Goal: Task Accomplishment & Management: Complete application form

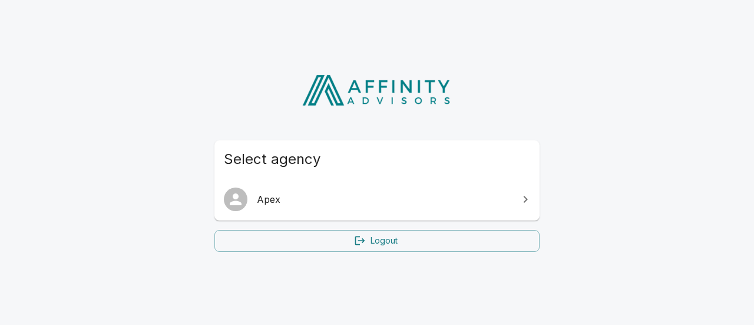
click at [486, 204] on span "Apex" at bounding box center [384, 199] width 255 height 14
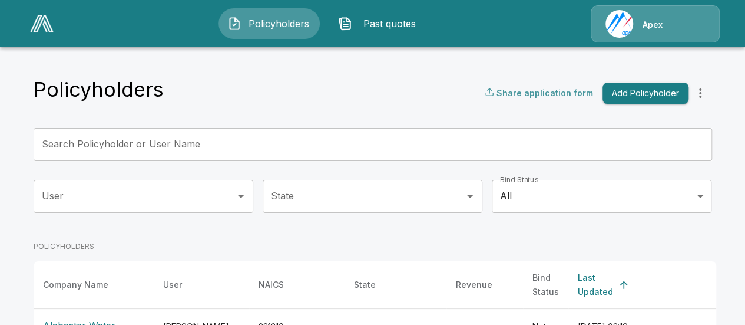
click at [570, 92] on p "Share application form" at bounding box center [545, 93] width 97 height 12
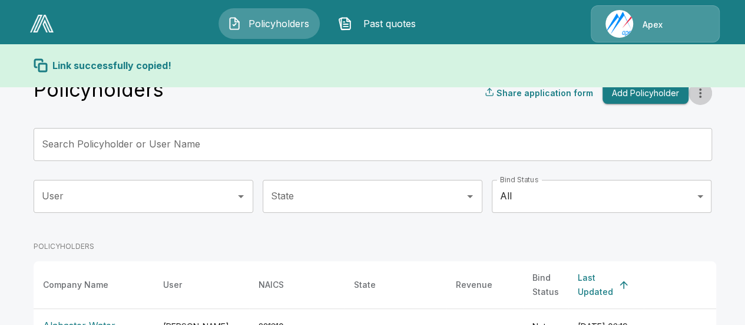
click at [704, 95] on icon "more" at bounding box center [700, 93] width 14 height 14
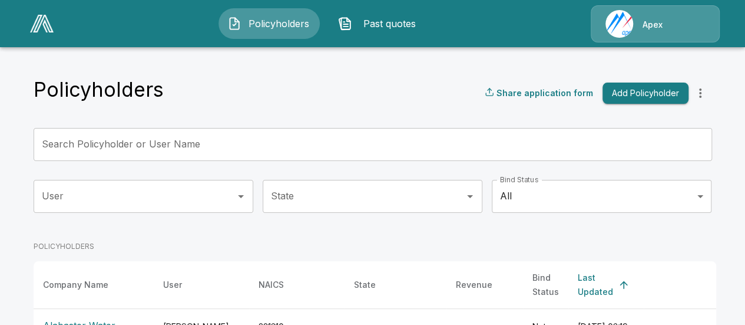
click at [704, 91] on icon "more" at bounding box center [700, 93] width 14 height 14
click at [695, 96] on button "more" at bounding box center [701, 93] width 24 height 24
click at [699, 95] on icon "more" at bounding box center [700, 93] width 14 height 14
click at [659, 36] on div "Apex" at bounding box center [655, 23] width 129 height 37
click at [642, 31] on div "Apex" at bounding box center [655, 23] width 129 height 37
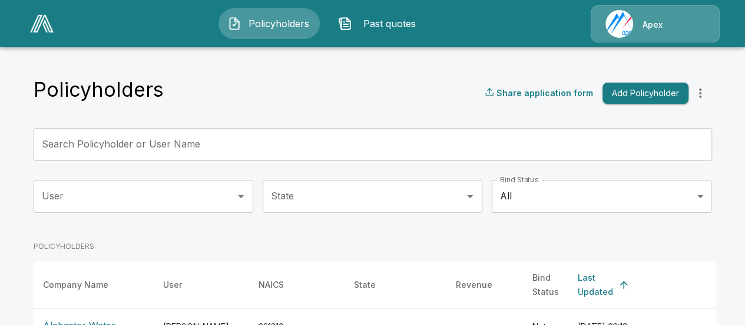
click at [39, 18] on img at bounding box center [42, 24] width 24 height 18
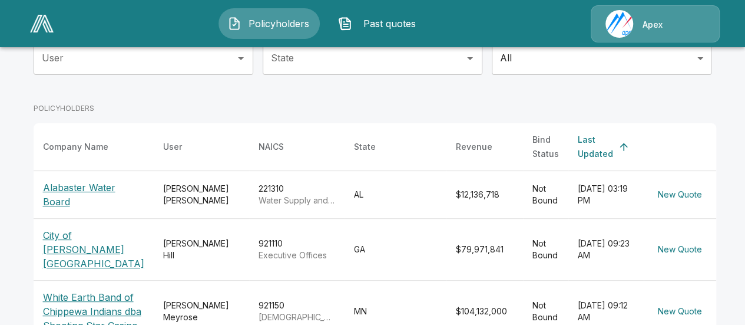
scroll to position [41, 0]
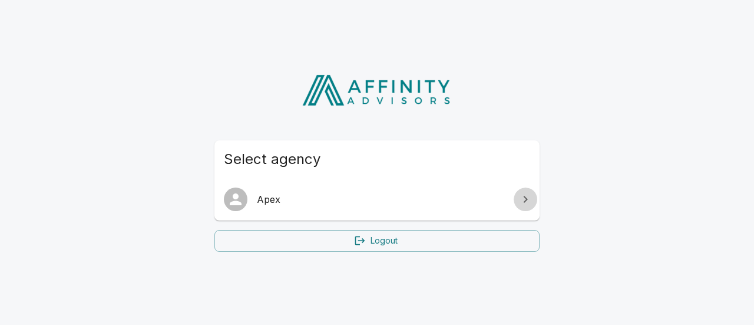
click at [528, 196] on icon at bounding box center [525, 199] width 14 height 14
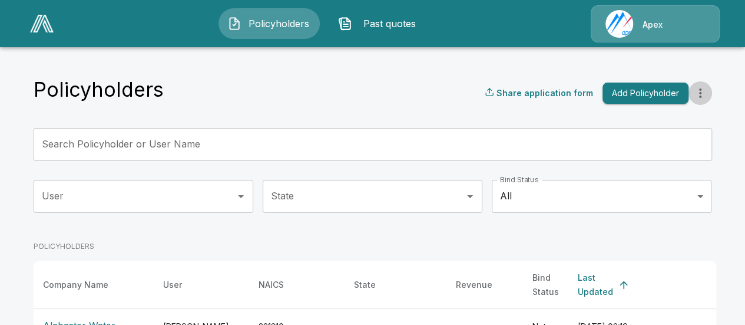
click at [708, 95] on icon "more" at bounding box center [700, 93] width 14 height 14
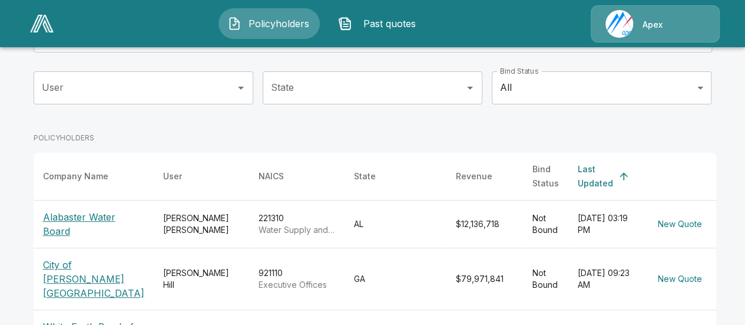
scroll to position [122, 0]
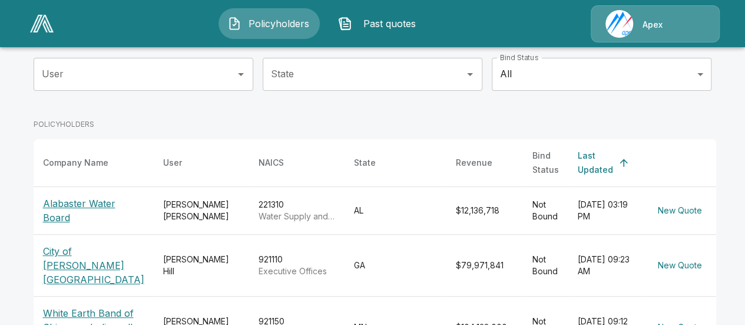
click at [95, 244] on p "City of [PERSON_NAME][GEOGRAPHIC_DATA]" at bounding box center [93, 265] width 101 height 42
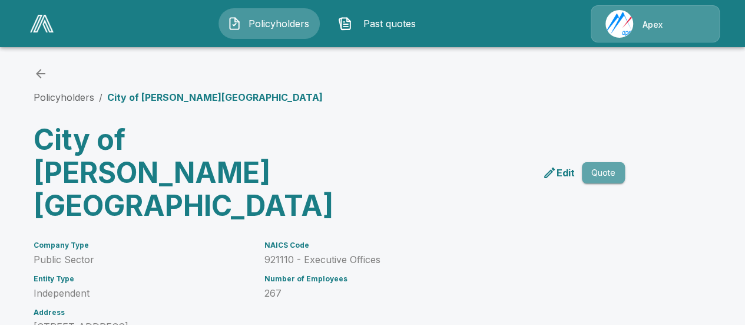
click at [606, 162] on button "Quote" at bounding box center [603, 173] width 43 height 22
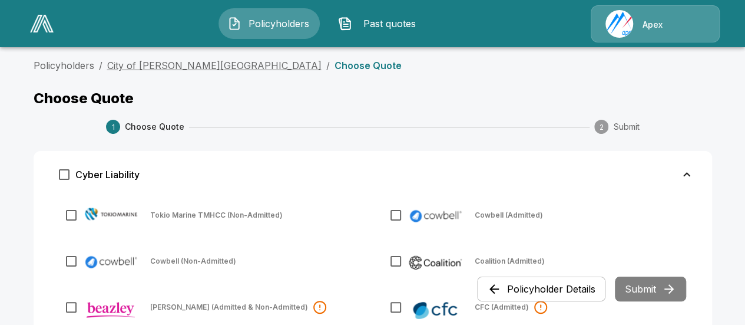
click at [161, 69] on link "City of [PERSON_NAME][GEOGRAPHIC_DATA]" at bounding box center [214, 66] width 214 height 12
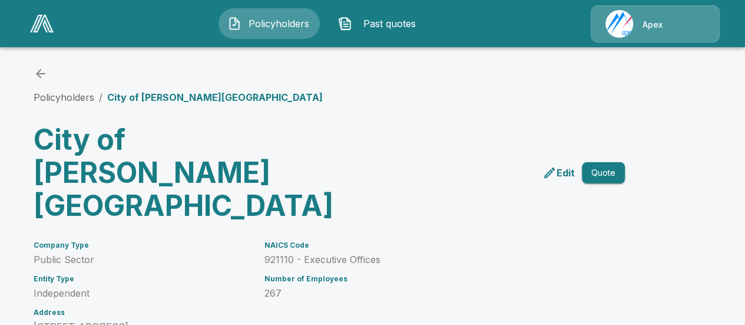
click at [45, 25] on img at bounding box center [42, 24] width 24 height 18
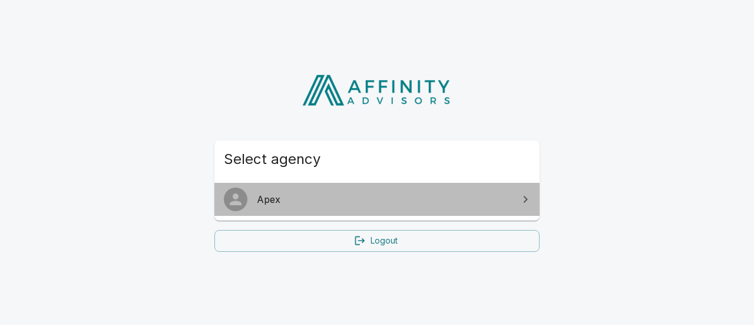
click at [326, 207] on link "Apex" at bounding box center [376, 199] width 325 height 33
